Goal: Information Seeking & Learning: Learn about a topic

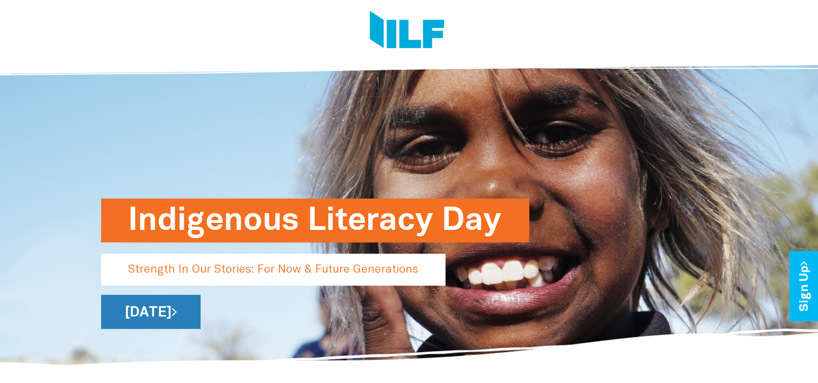
click at [177, 309] on icon at bounding box center [174, 311] width 5 height 14
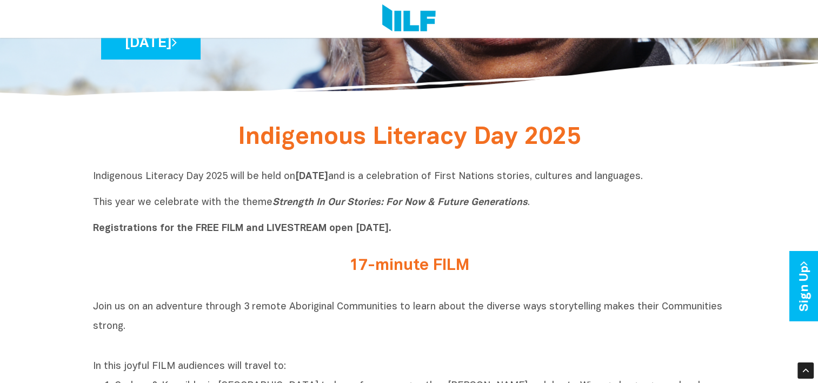
scroll to position [270, 0]
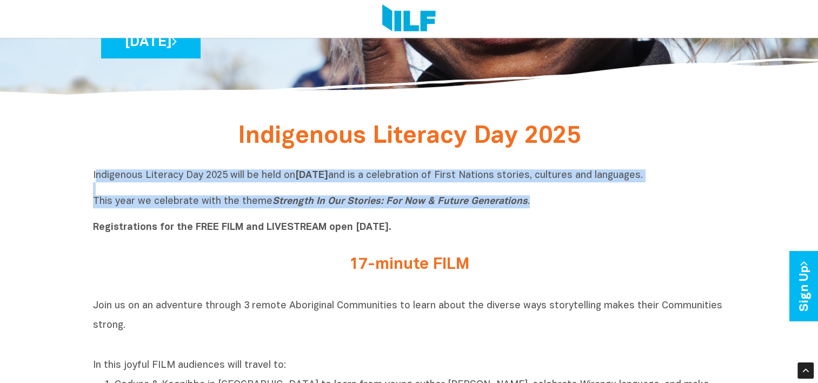
drag, startPoint x: 96, startPoint y: 181, endPoint x: 637, endPoint y: 203, distance: 541.3
click at [637, 203] on p "Indigenous Literacy Day 2025 will be held [DATE][DATE] and is a celebration of …" at bounding box center [409, 201] width 632 height 65
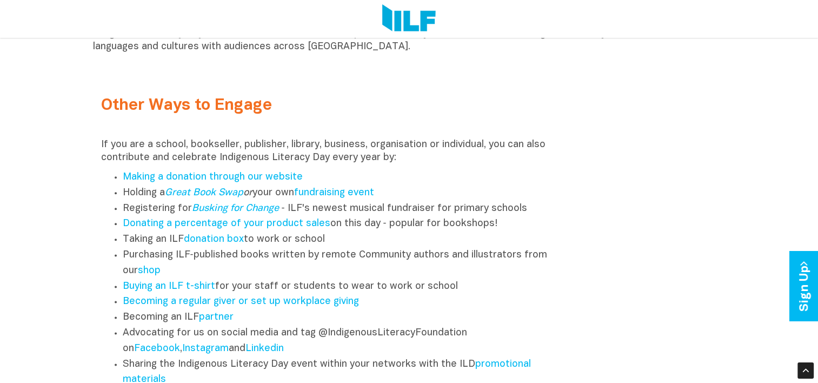
scroll to position [1297, 0]
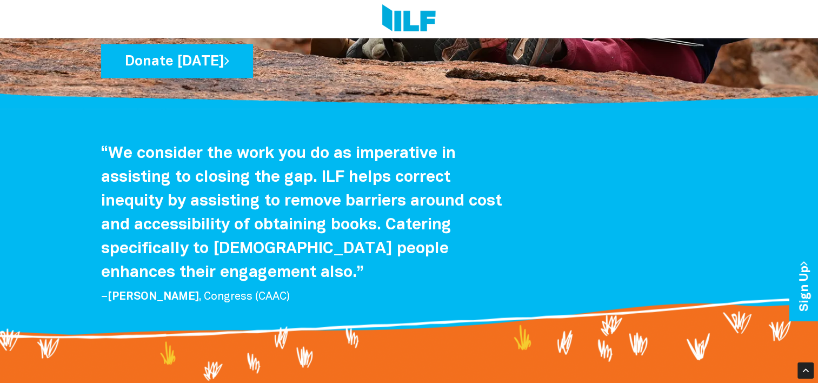
scroll to position [2107, 0]
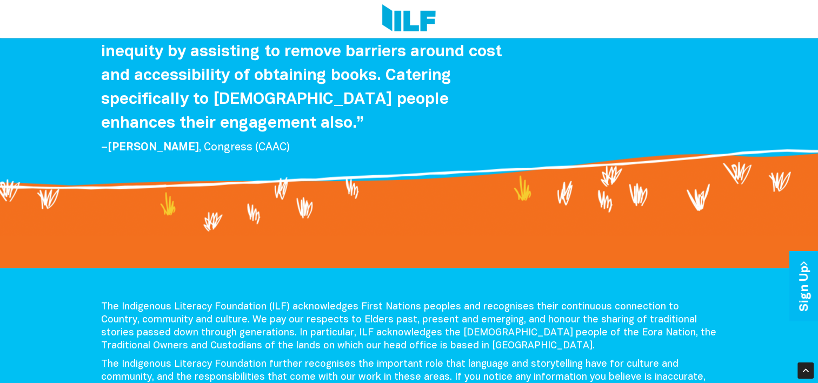
click at [420, 8] on img at bounding box center [408, 18] width 53 height 29
